Goal: Complete application form

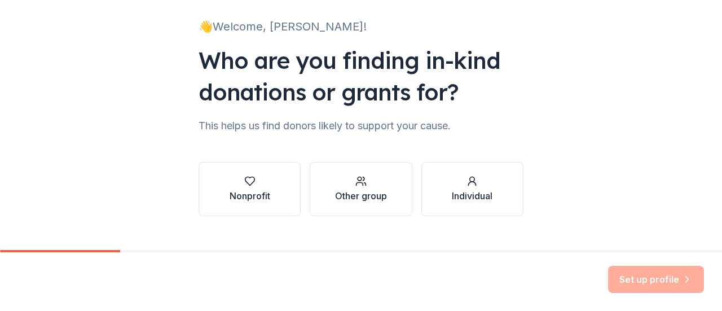
scroll to position [93, 0]
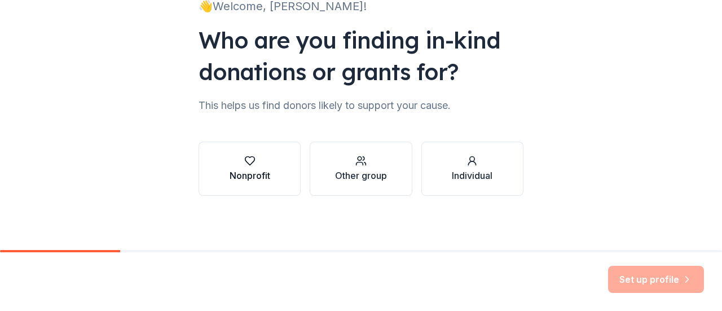
click at [270, 180] on button "Nonprofit" at bounding box center [250, 169] width 102 height 54
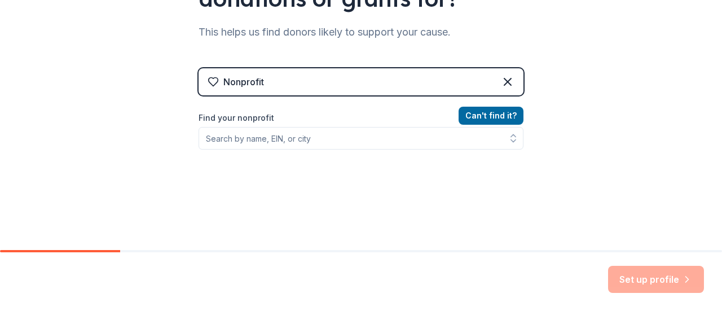
scroll to position [166, 0]
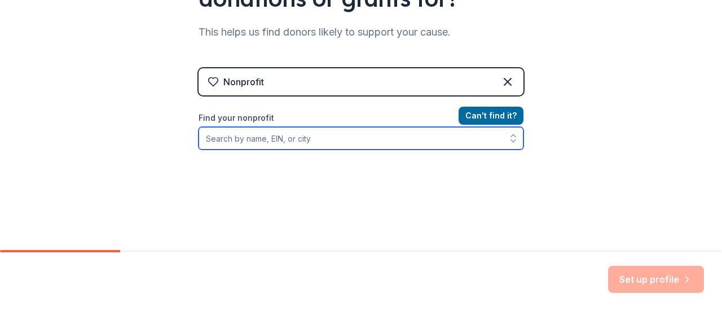
click at [451, 140] on input "Find your nonprofit" at bounding box center [361, 138] width 325 height 23
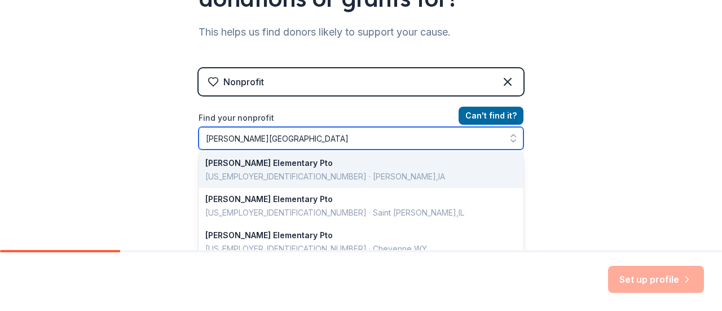
scroll to position [0, 0]
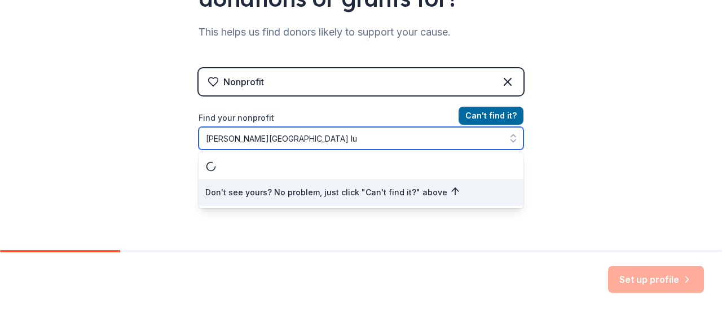
type input "Anderson Elementary luf"
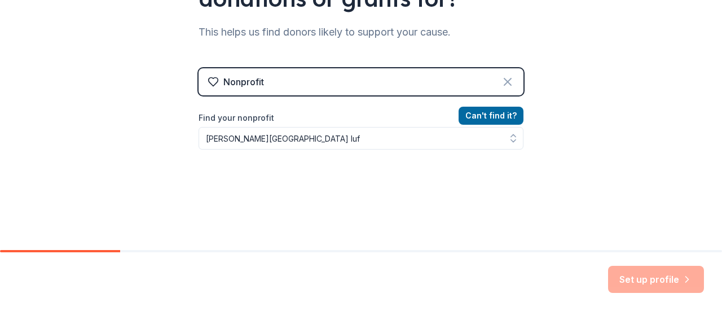
click at [506, 80] on icon at bounding box center [508, 82] width 14 height 14
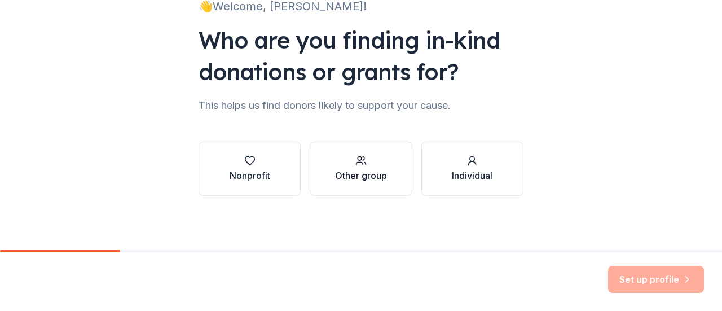
click at [378, 161] on div "button" at bounding box center [361, 160] width 52 height 11
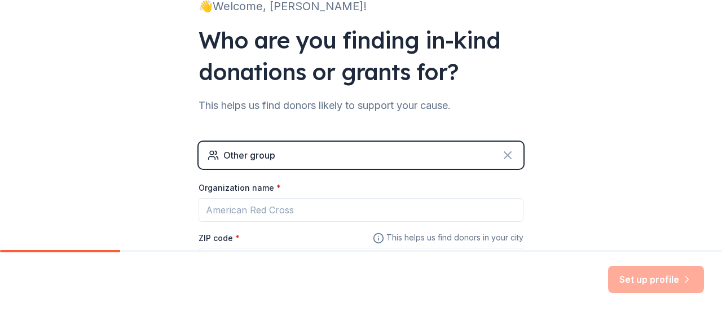
click at [501, 149] on icon at bounding box center [508, 155] width 14 height 14
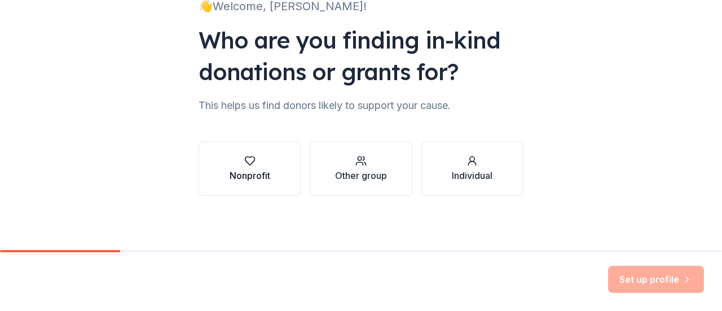
click at [257, 174] on div "Nonprofit" at bounding box center [250, 176] width 41 height 14
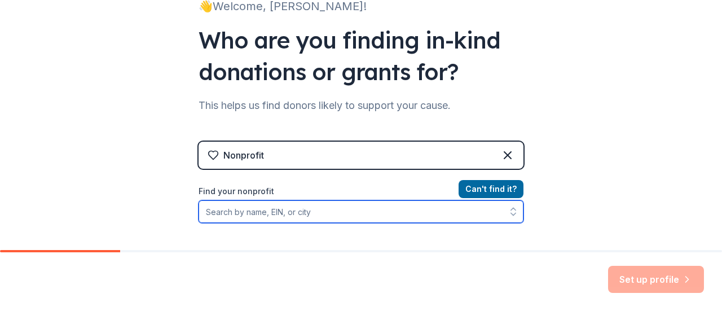
click at [421, 208] on input "Find your nonprofit" at bounding box center [361, 211] width 325 height 23
type input "A"
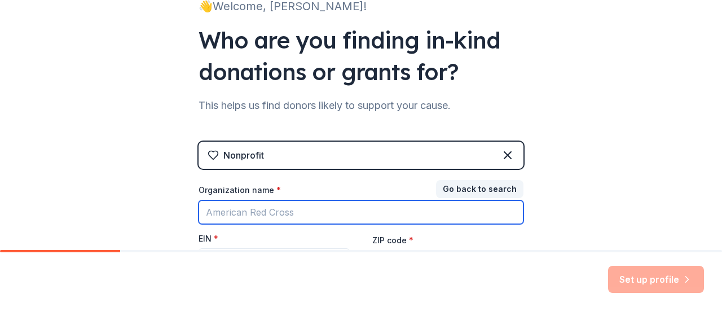
click at [343, 206] on input "Organization name *" at bounding box center [361, 212] width 325 height 24
type input "Lunfin"
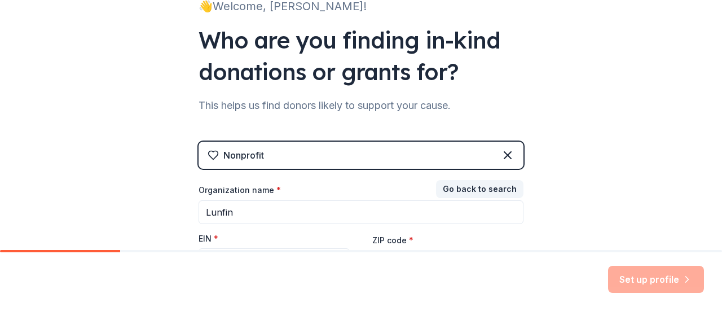
click at [496, 169] on div "Nonprofit Go back to search Organization name * Lunfin EIN * ZIP code * Don ' t…" at bounding box center [361, 230] width 325 height 176
click at [508, 156] on icon at bounding box center [508, 155] width 14 height 14
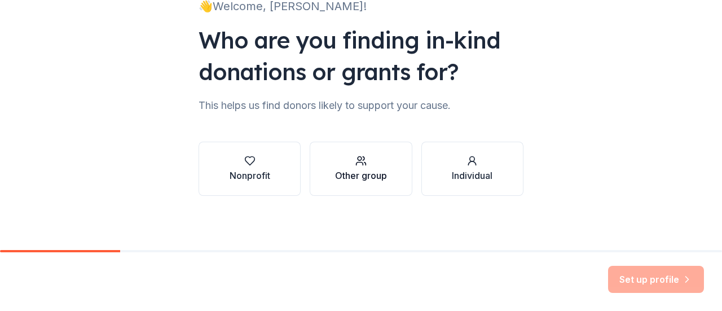
click at [364, 165] on div "button" at bounding box center [361, 160] width 52 height 11
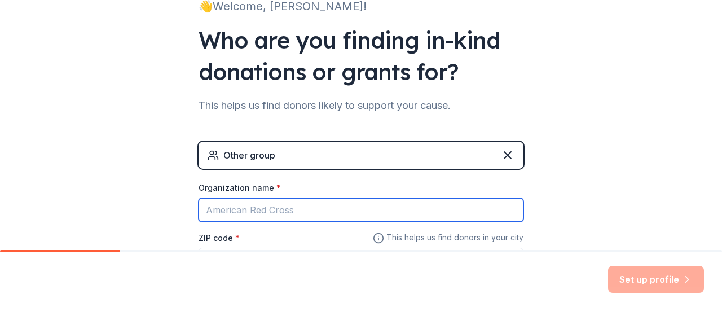
click at [400, 205] on input "Organization name *" at bounding box center [361, 210] width 325 height 24
type input "[PERSON_NAME][GEOGRAPHIC_DATA]"
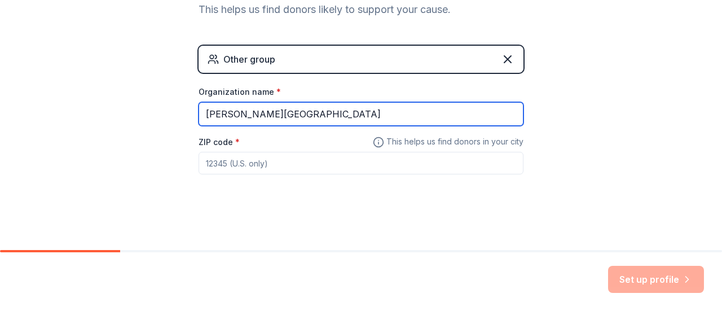
scroll to position [187, 0]
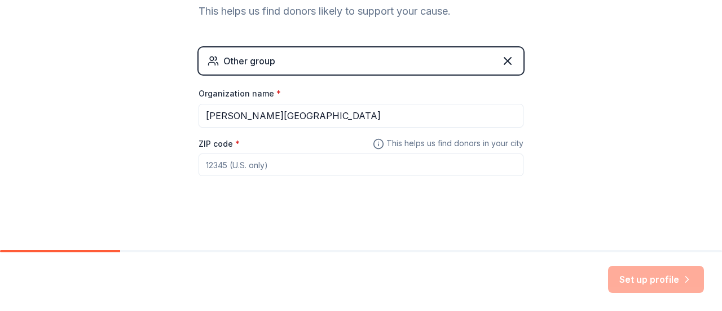
click at [302, 165] on input "ZIP code *" at bounding box center [361, 164] width 325 height 23
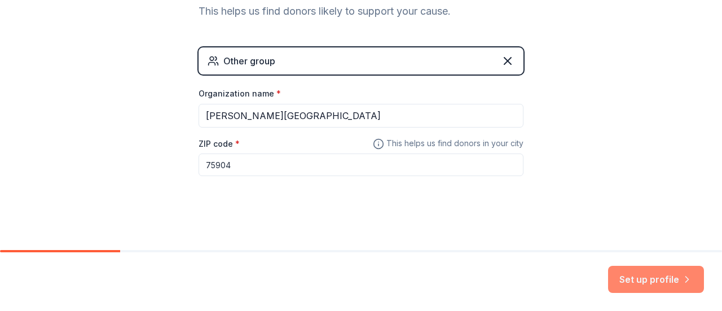
type input "75904"
click at [658, 281] on button "Set up profile" at bounding box center [656, 279] width 96 height 27
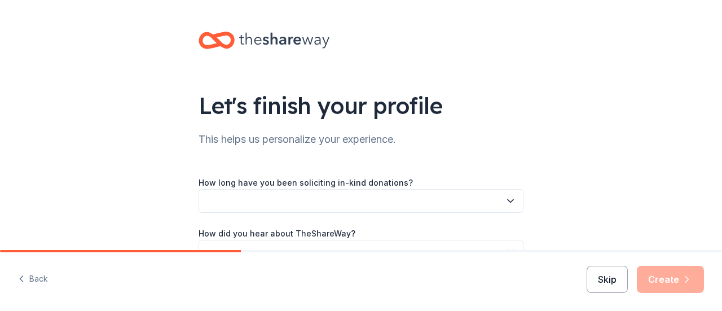
click at [611, 282] on button "Skip" at bounding box center [607, 279] width 41 height 27
click at [615, 284] on button "Skip" at bounding box center [607, 279] width 41 height 27
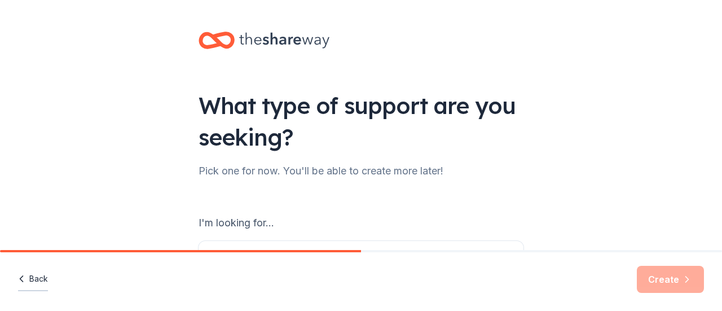
click at [30, 287] on button "Back" at bounding box center [33, 279] width 30 height 24
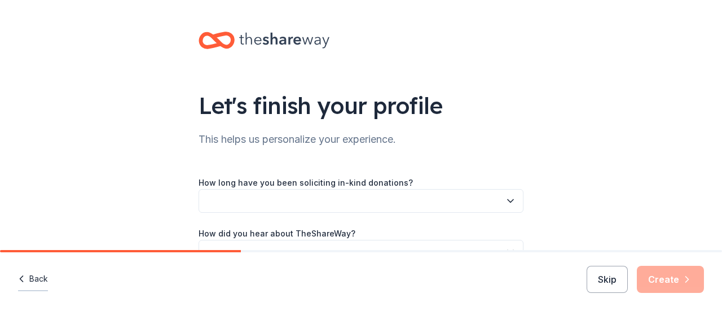
click at [42, 278] on button "Back" at bounding box center [33, 279] width 30 height 24
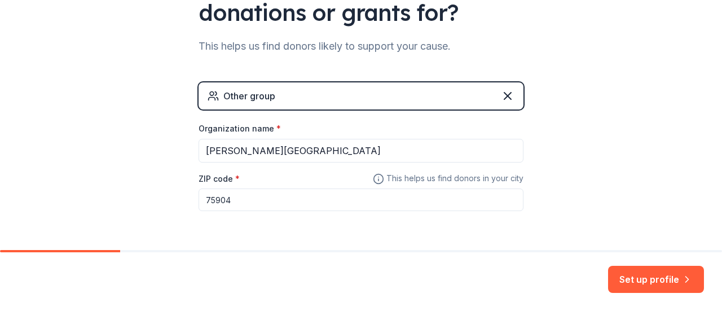
scroll to position [188, 0]
